Goal: Understand process/instructions: Learn how to perform a task or action

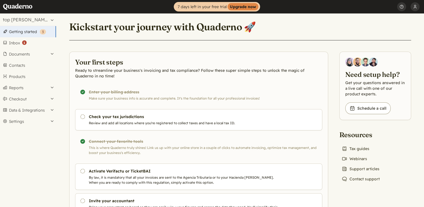
scroll to position [34, 0]
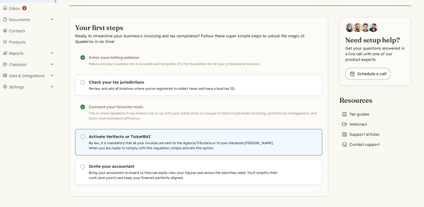
click at [134, 152] on link "Pending Activate Verifactu or TicketBAI By law, it is mandatory that all your i…" at bounding box center [198, 142] width 247 height 26
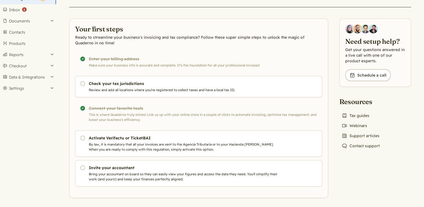
scroll to position [34, 0]
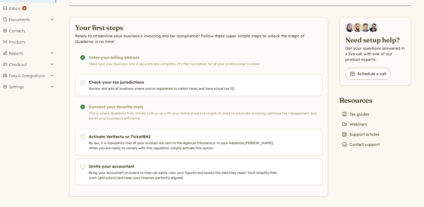
click at [102, 59] on div "Completed! Enter your billing address Make sure your business info is accurate …" at bounding box center [198, 60] width 247 height 21
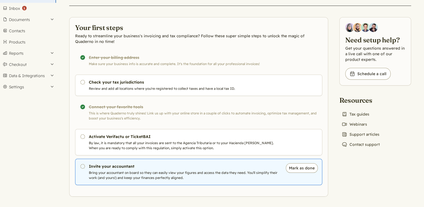
click at [83, 165] on icon "Pending" at bounding box center [83, 166] width 6 height 6
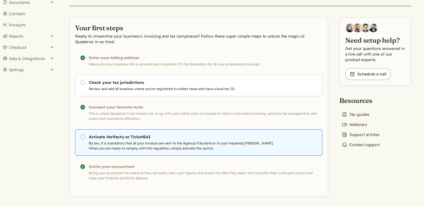
scroll to position [34, 0]
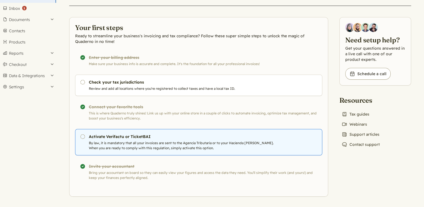
click at [149, 147] on p "By law, it is mandatory that all your invoices are sent to the Agencia Tributar…" at bounding box center [184, 145] width 191 height 10
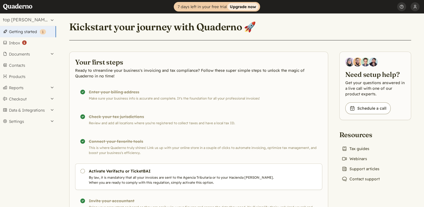
click at [236, 8] on strong "Upgrade now" at bounding box center [243, 6] width 31 height 7
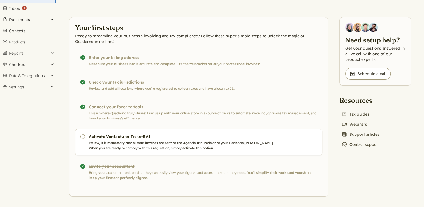
click at [19, 21] on button "Documents" at bounding box center [28, 19] width 56 height 11
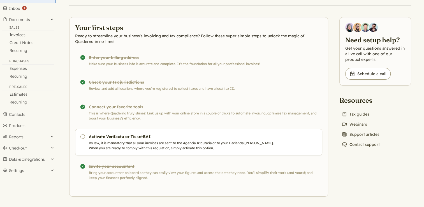
click at [19, 38] on link "Invoices" at bounding box center [28, 35] width 56 height 8
